Goal: Task Accomplishment & Management: Complete application form

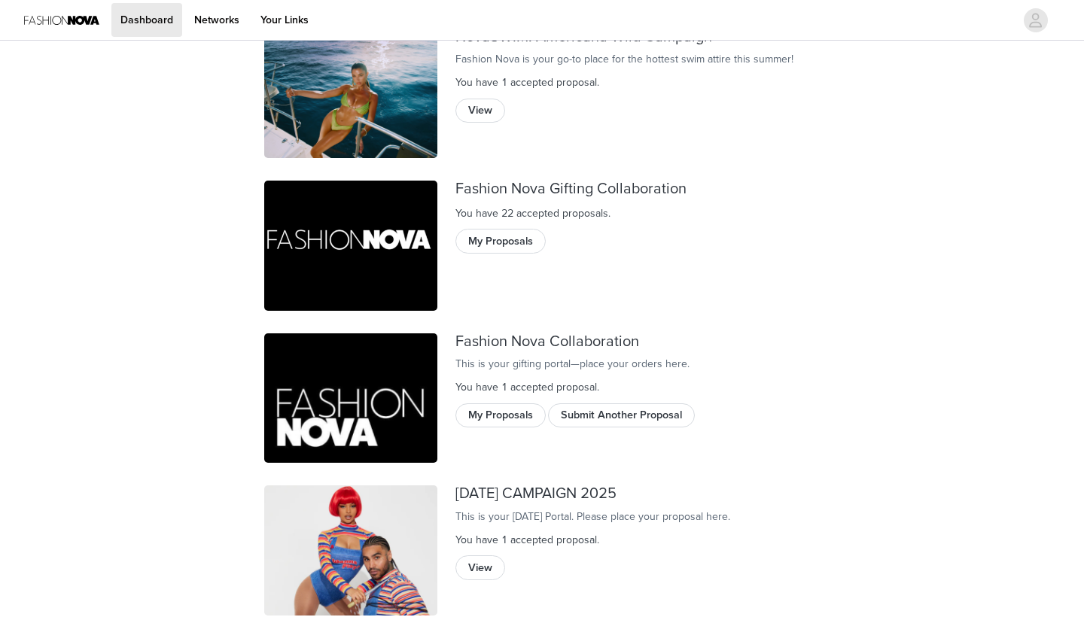
scroll to position [90, 0]
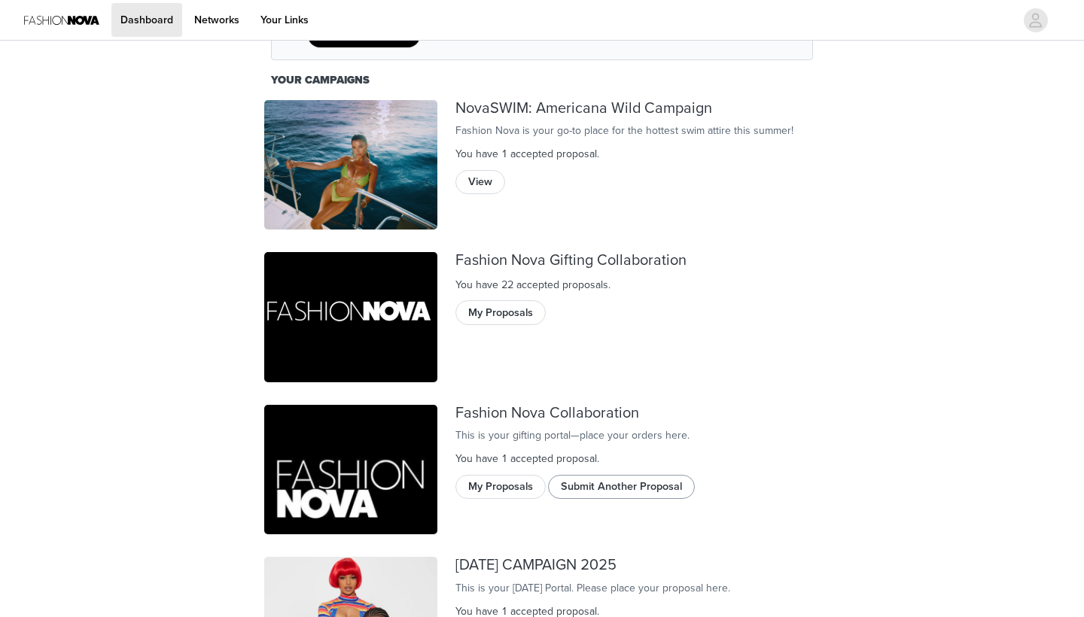
click at [622, 499] on button "Submit Another Proposal" at bounding box center [621, 487] width 147 height 24
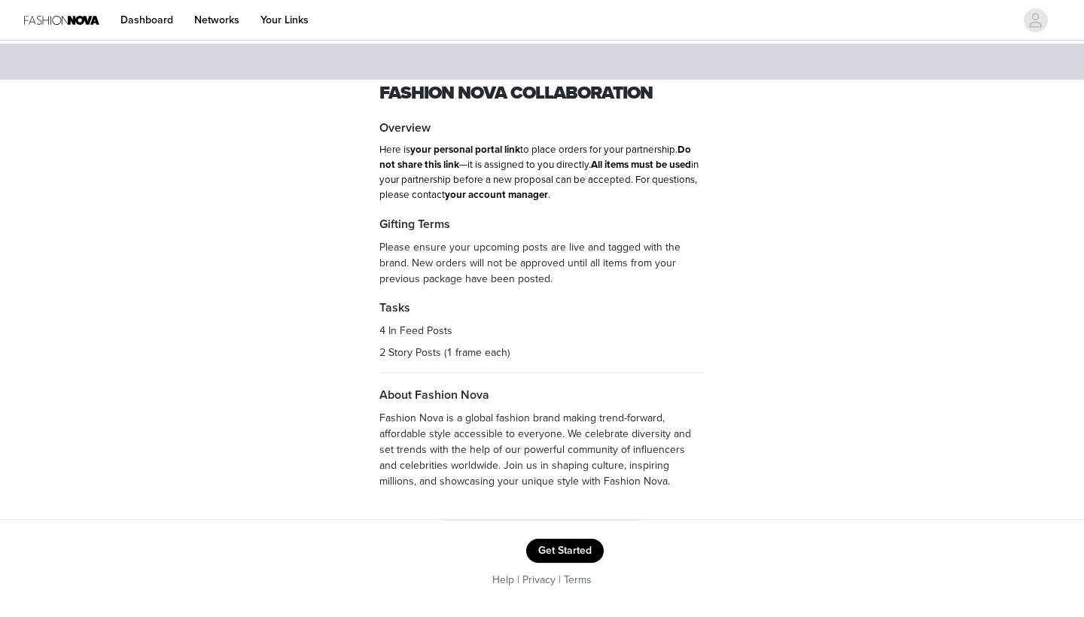
click at [567, 547] on button "Get Started" at bounding box center [565, 551] width 78 height 24
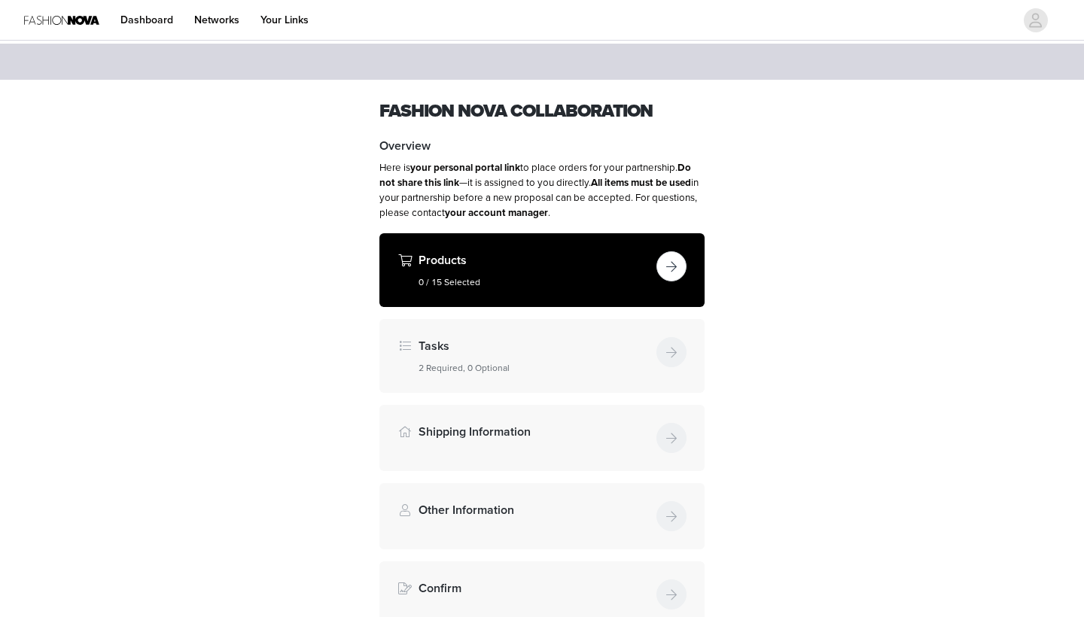
click at [672, 261] on button "button" at bounding box center [671, 266] width 30 height 30
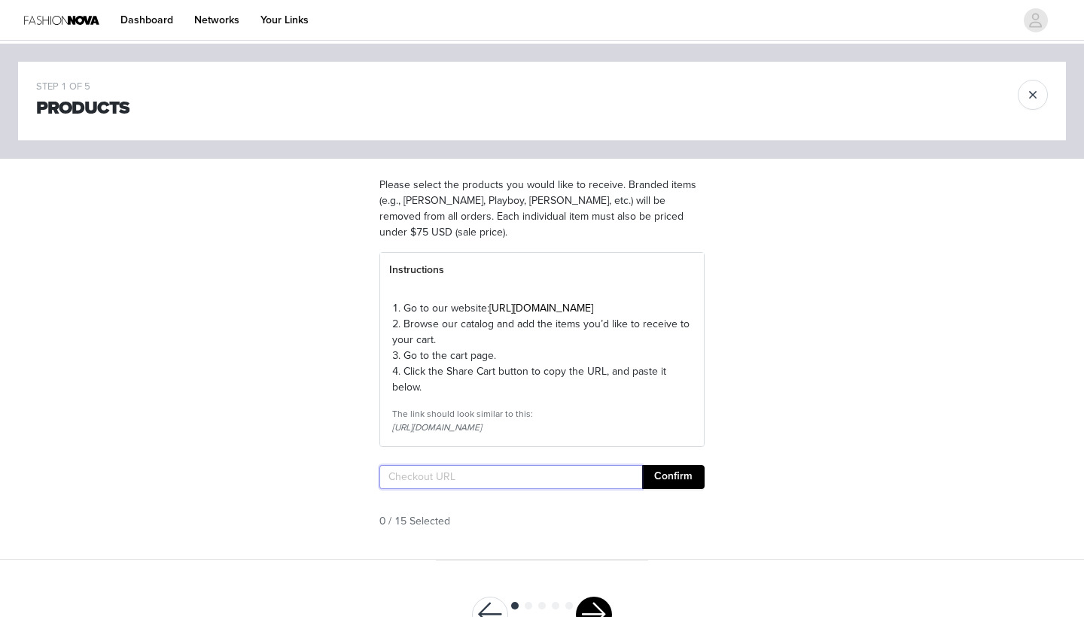
click at [479, 489] on input "text" at bounding box center [510, 477] width 263 height 24
paste input "[URL][DOMAIN_NAME]"
type input "[URL][DOMAIN_NAME]"
click at [662, 489] on button "Confirm" at bounding box center [673, 477] width 62 height 24
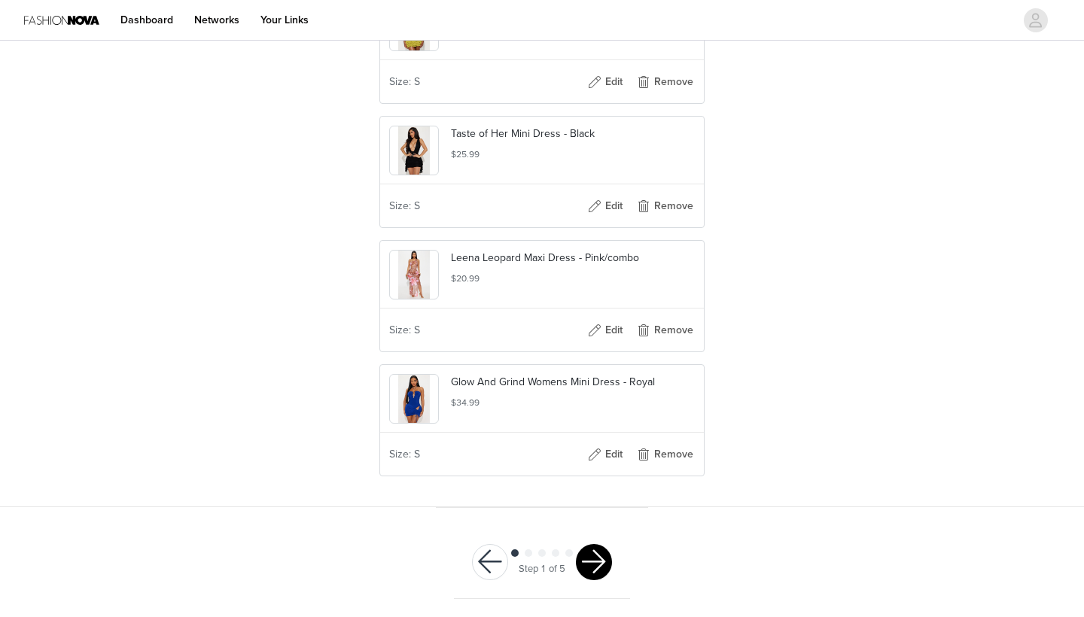
scroll to position [1949, 0]
click at [601, 565] on button "button" at bounding box center [594, 562] width 36 height 36
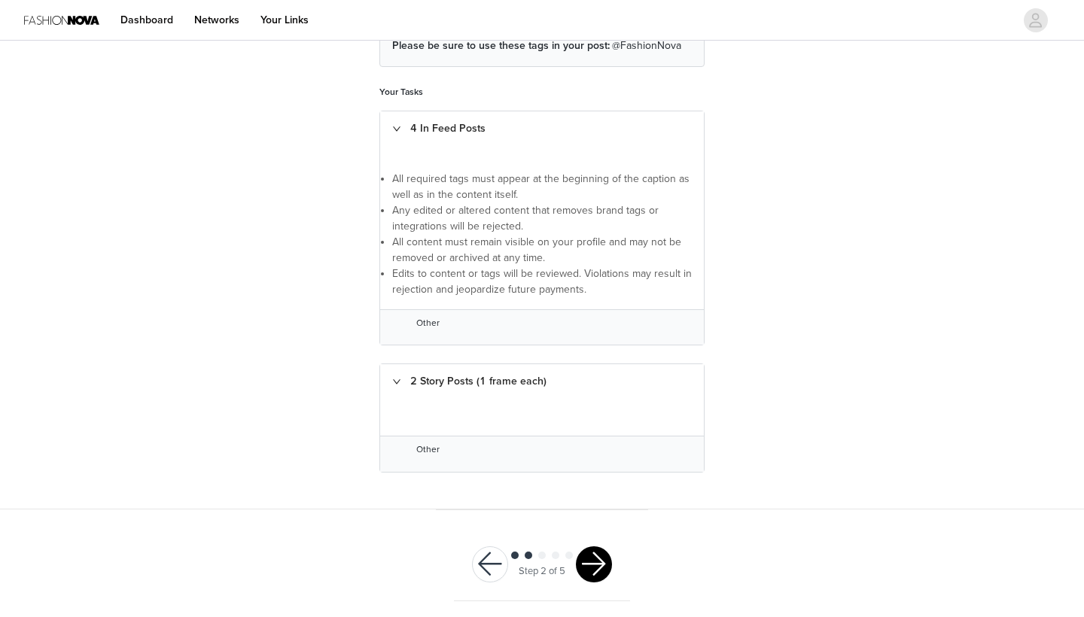
click at [596, 556] on button "button" at bounding box center [594, 564] width 36 height 36
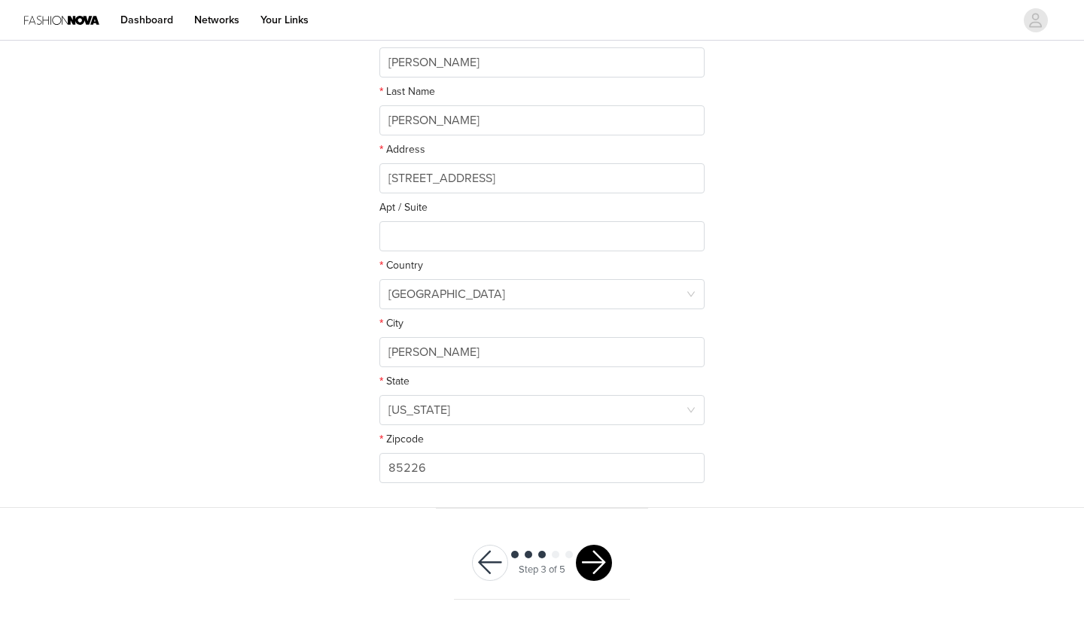
click at [605, 561] on button "button" at bounding box center [594, 563] width 36 height 36
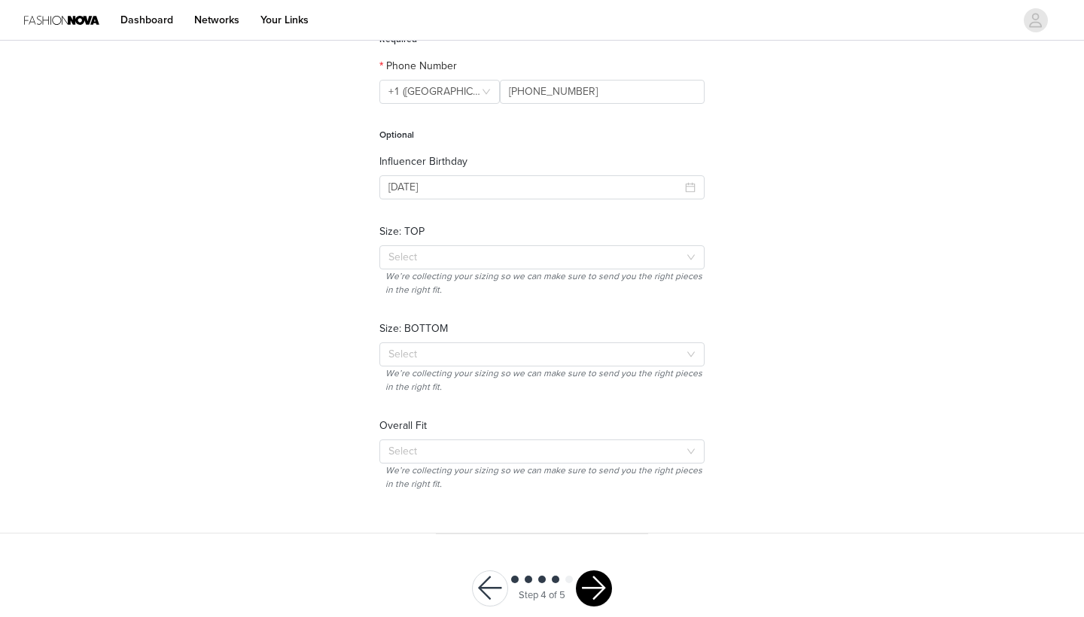
scroll to position [148, 0]
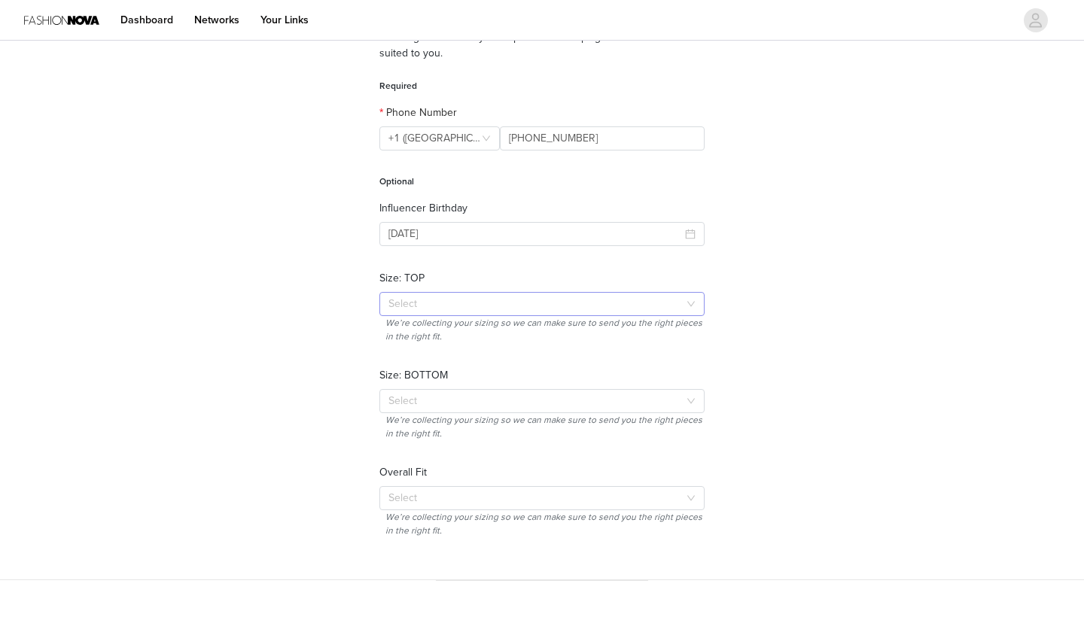
click at [567, 306] on div "Select" at bounding box center [533, 304] width 291 height 15
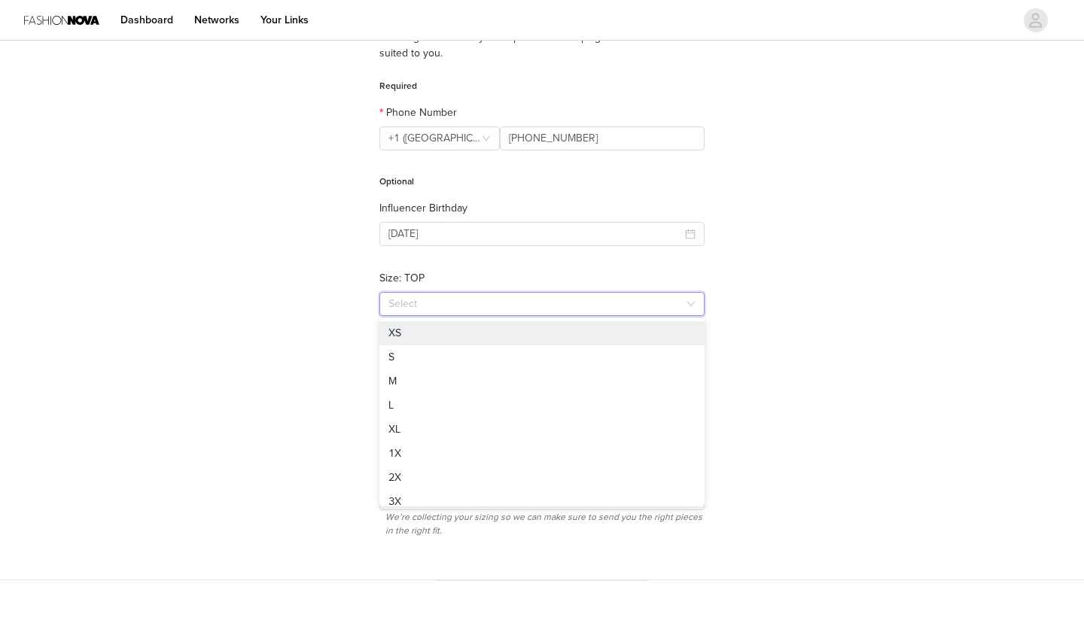
click at [785, 194] on div "STEP 4 OF 5 Other Information Knowing more about you helps us find campaigns th…" at bounding box center [542, 238] width 1084 height 684
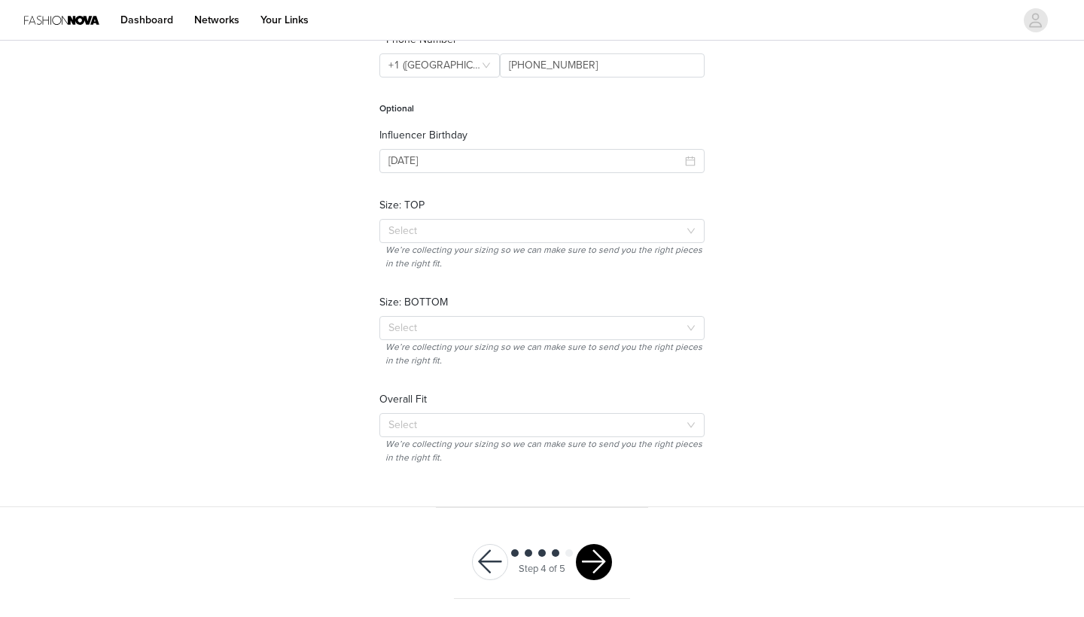
scroll to position [220, 0]
click at [598, 556] on button "button" at bounding box center [594, 563] width 36 height 36
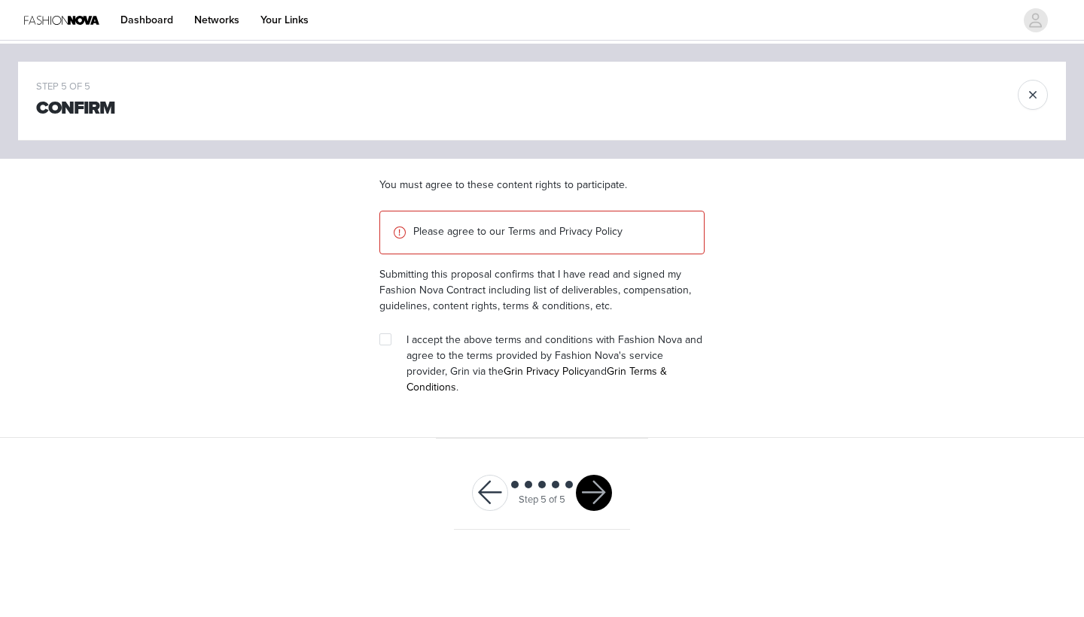
click at [491, 479] on button "button" at bounding box center [490, 493] width 36 height 36
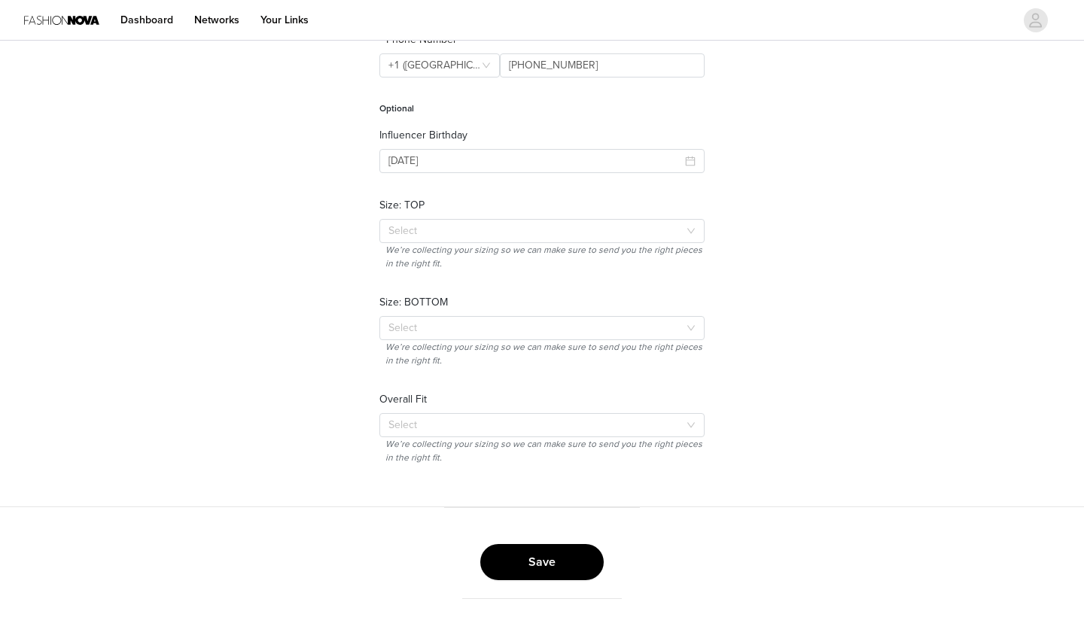
scroll to position [220, 0]
click at [518, 570] on button "Save" at bounding box center [541, 563] width 123 height 36
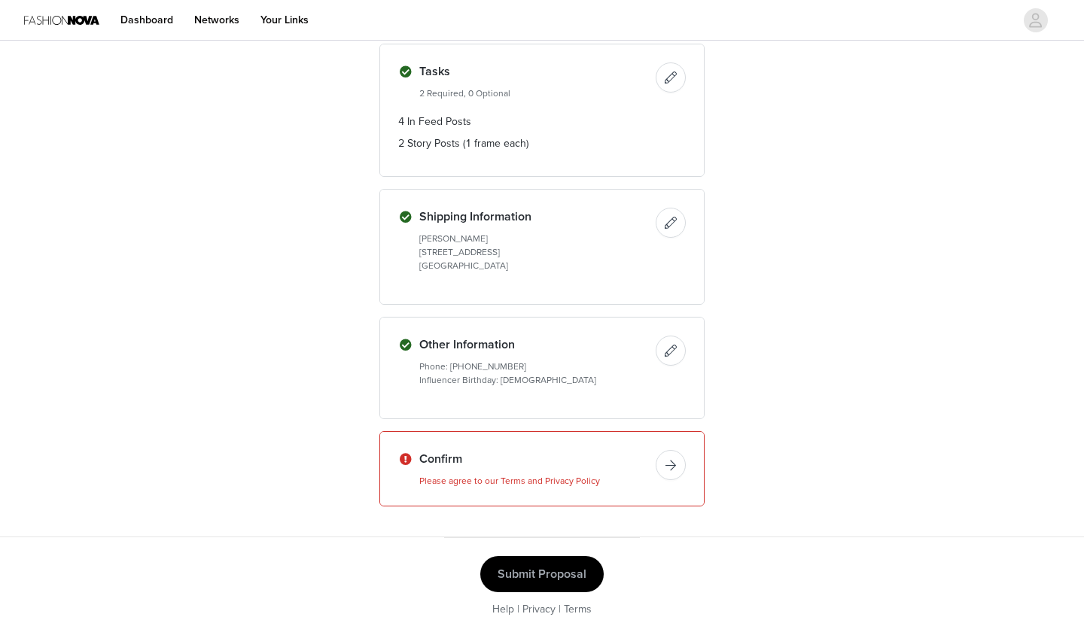
scroll to position [1118, 0]
click at [665, 451] on button "button" at bounding box center [671, 466] width 30 height 30
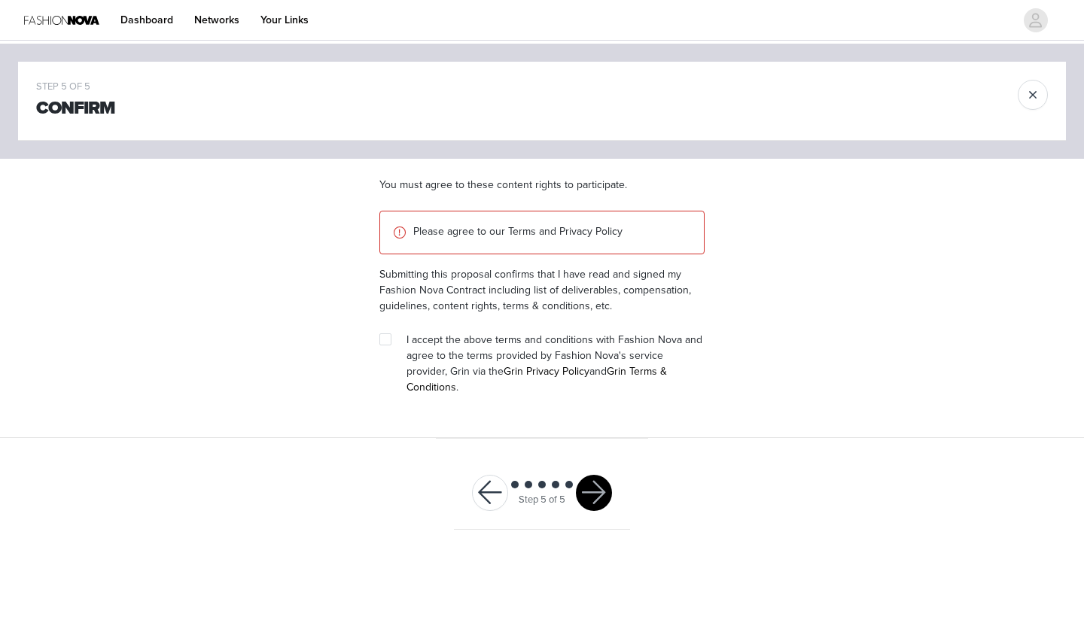
click at [376, 339] on section "You must agree to these content rights to participate. Please agree to our Term…" at bounding box center [541, 298] width 361 height 279
click at [380, 341] on input "checkbox" at bounding box center [384, 338] width 11 height 11
checkbox input "true"
click at [589, 475] on button "button" at bounding box center [594, 493] width 36 height 36
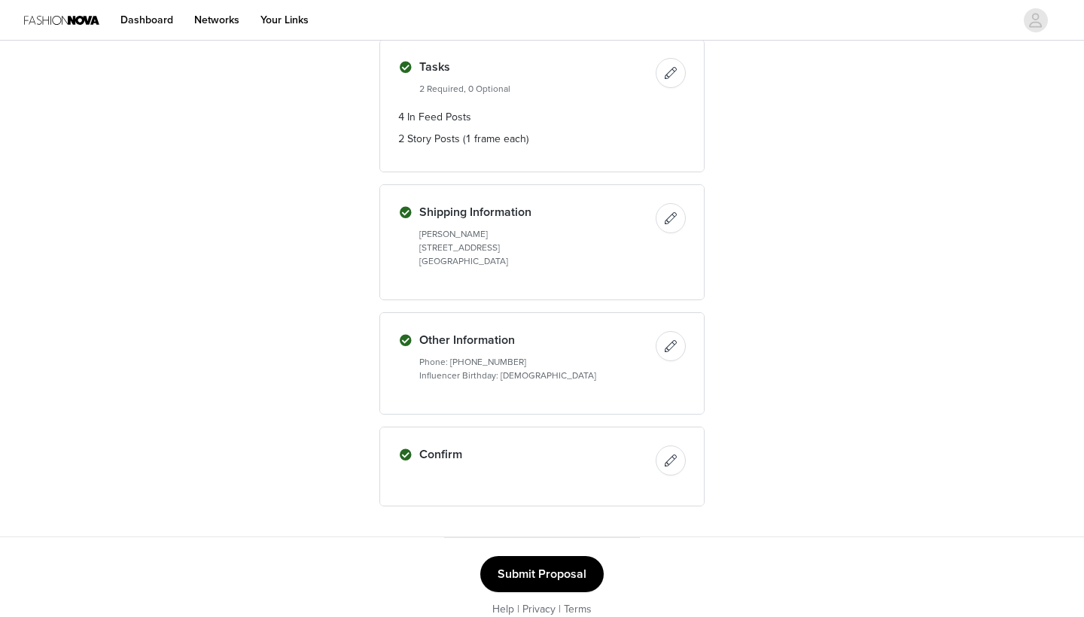
scroll to position [1122, 0]
click at [543, 557] on button "Submit Proposal" at bounding box center [541, 575] width 123 height 36
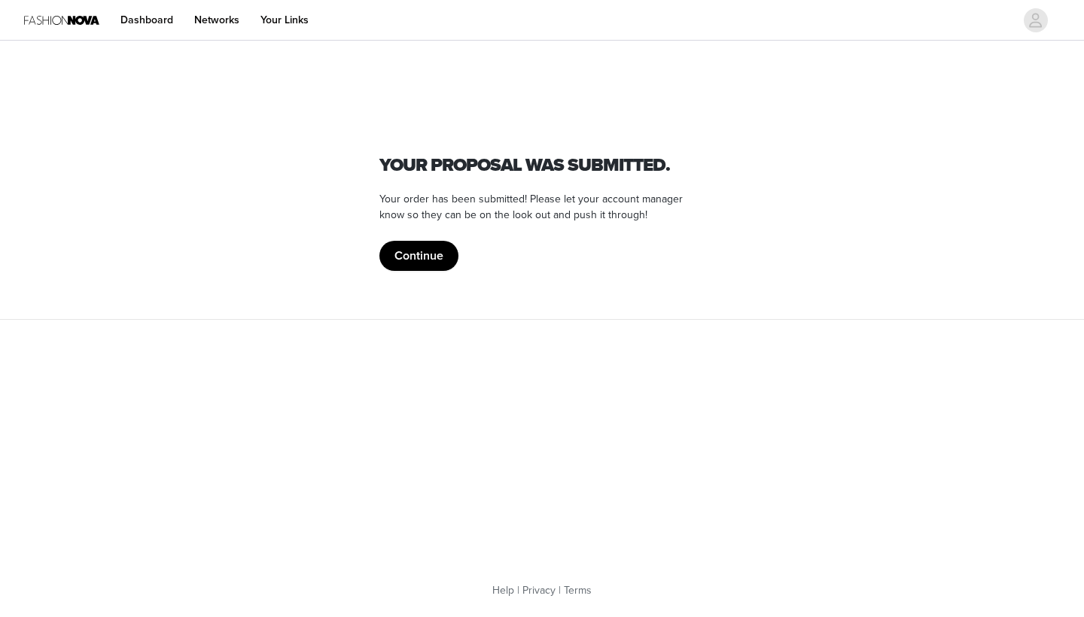
scroll to position [0, 0]
click at [416, 266] on button "Continue" at bounding box center [418, 256] width 79 height 30
